Goal: Information Seeking & Learning: Learn about a topic

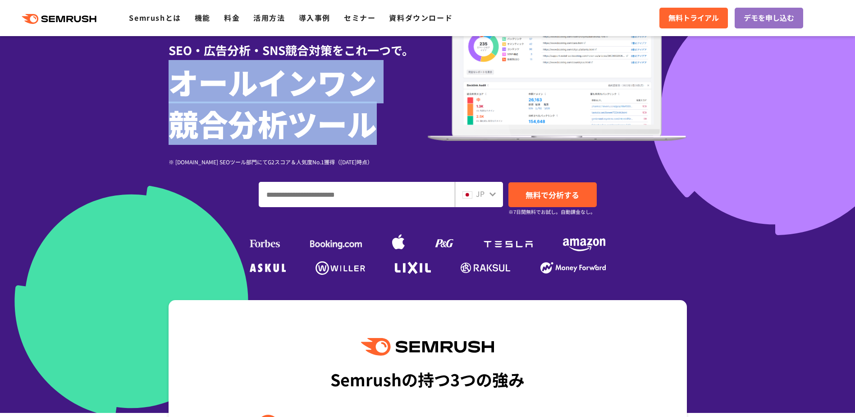
drag, startPoint x: 170, startPoint y: 77, endPoint x: 369, endPoint y: 124, distance: 203.7
click at [369, 124] on h1 "オールインワン 競合分析ツール" at bounding box center [298, 102] width 259 height 83
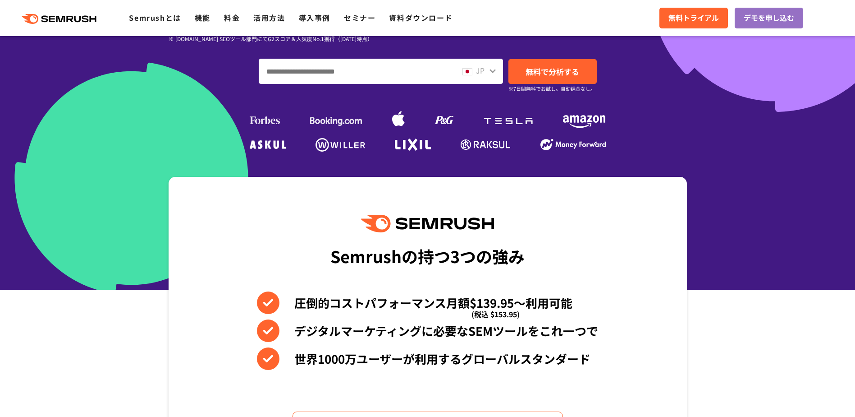
scroll to position [225, 0]
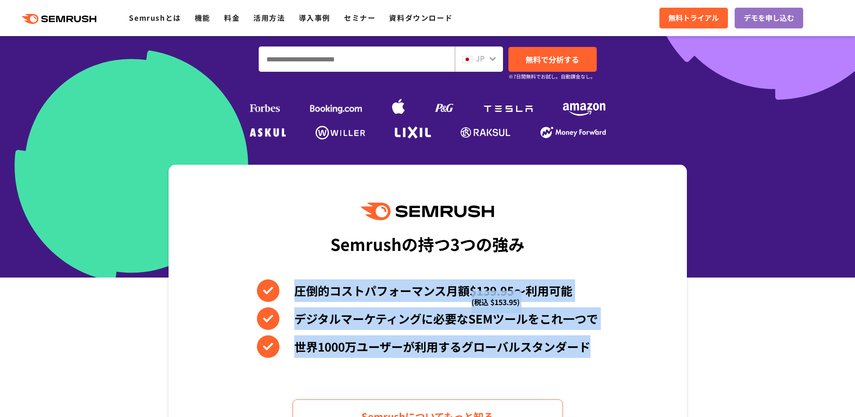
drag, startPoint x: 294, startPoint y: 290, endPoint x: 617, endPoint y: 348, distance: 328.5
click at [617, 348] on div "Semrushの持つ3つの強み 圧倒的コストパフォーマンス月額$139.95〜利用可能 (税込 $153.95) デジタルマーケティングに必要なSEMツールを…" at bounding box center [428, 318] width 518 height 306
drag, startPoint x: 617, startPoint y: 348, endPoint x: 588, endPoint y: 289, distance: 66.1
click at [588, 289] on li "圧倒的コストパフォーマンス月額$139.95〜利用可能 (税込 $153.95)" at bounding box center [427, 290] width 341 height 23
drag, startPoint x: 295, startPoint y: 287, endPoint x: 598, endPoint y: 353, distance: 309.6
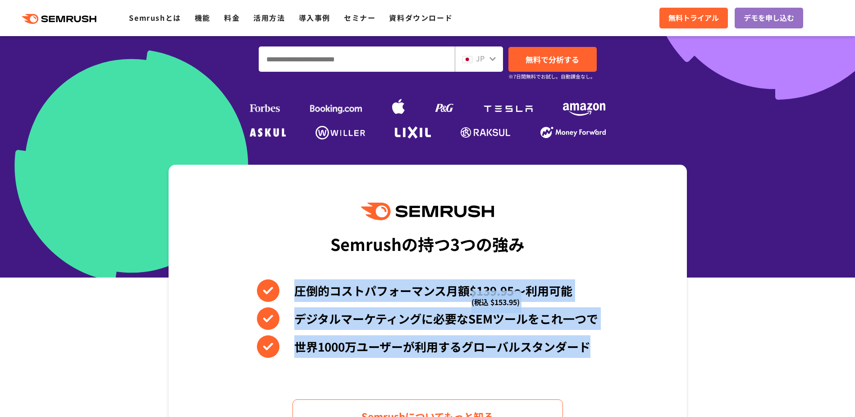
click at [598, 353] on div "圧倒的コストパフォーマンス月額$139.95〜利用可能 (税込 $153.95) デジタルマーケティングに必要なSEMツールをこれ一つで 世界[DATE]万ユ…" at bounding box center [427, 318] width 341 height 78
drag, startPoint x: 598, startPoint y: 353, endPoint x: 582, endPoint y: 289, distance: 65.6
click at [582, 290] on li "圧倒的コストパフォーマンス月額$139.95〜利用可能 (税込 $153.95)" at bounding box center [427, 290] width 341 height 23
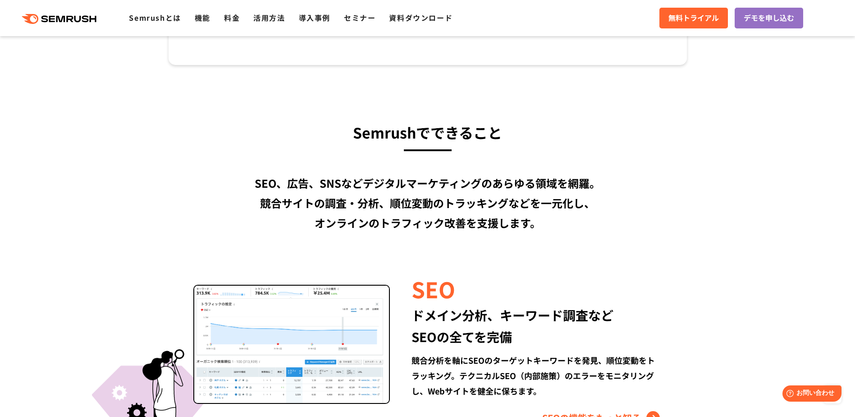
scroll to position [0, 0]
